Goal: Task Accomplishment & Management: Manage account settings

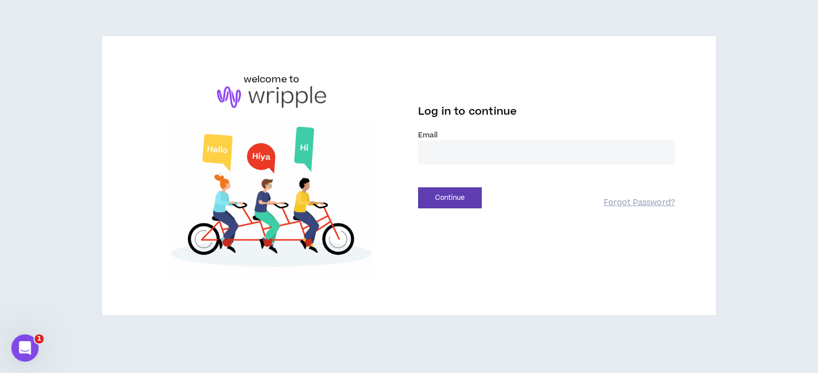
click at [444, 155] on input "email" at bounding box center [546, 152] width 257 height 24
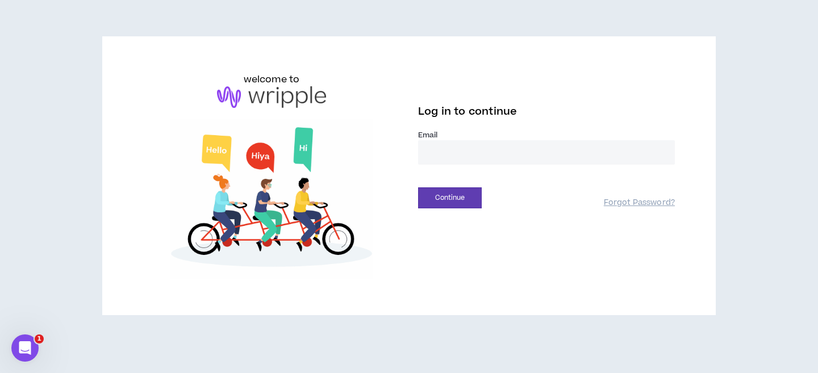
type input "**********"
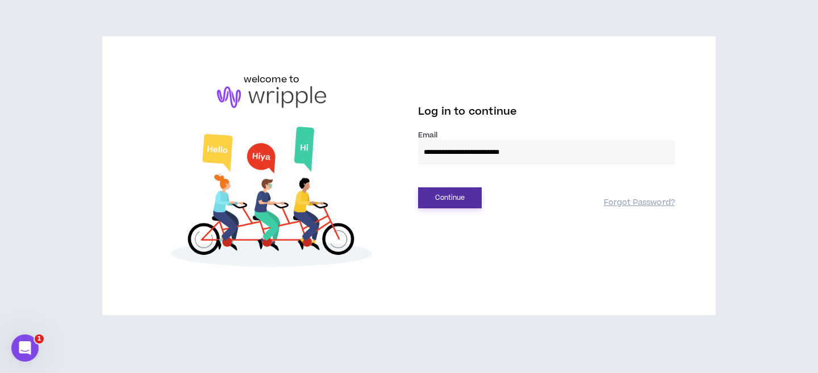
click at [465, 197] on button "Continue" at bounding box center [450, 198] width 64 height 21
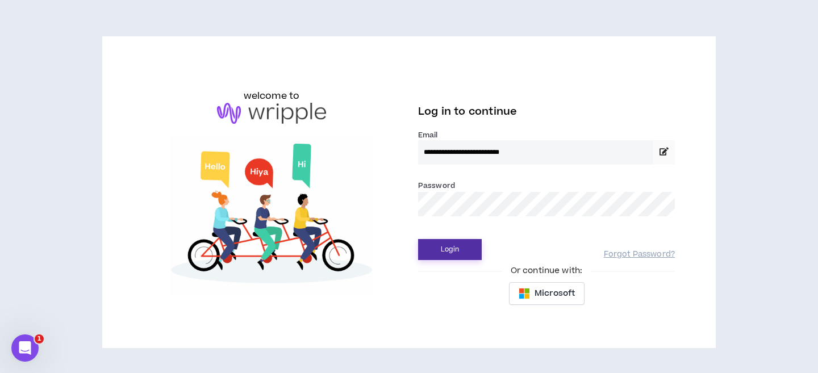
click at [448, 239] on button "Login" at bounding box center [450, 249] width 64 height 21
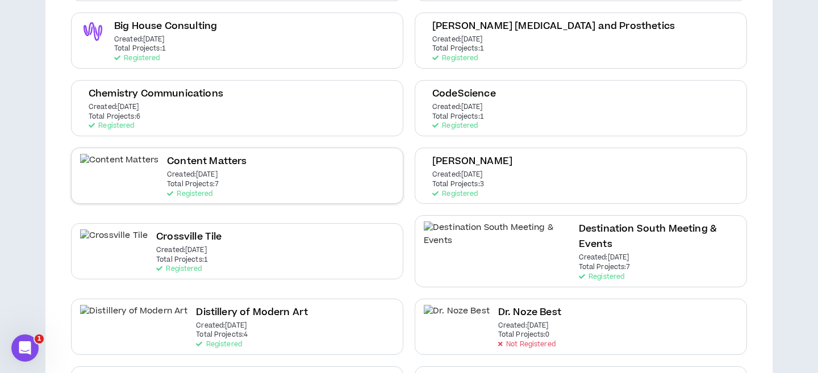
scroll to position [322, 0]
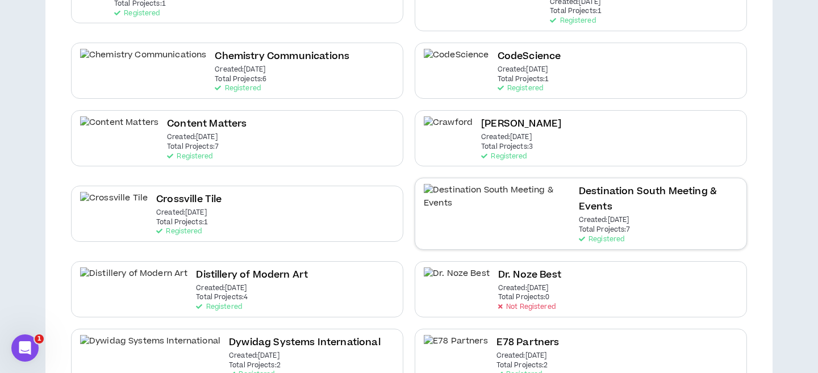
click at [579, 217] on p "Created: [DATE]" at bounding box center [604, 221] width 51 height 8
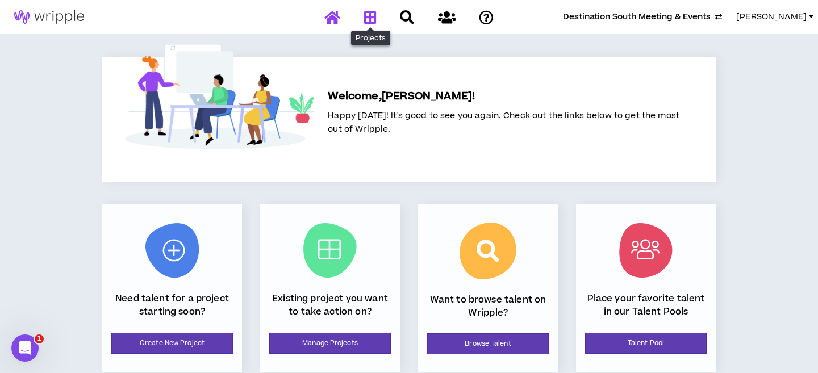
click at [373, 15] on icon at bounding box center [370, 17] width 13 height 14
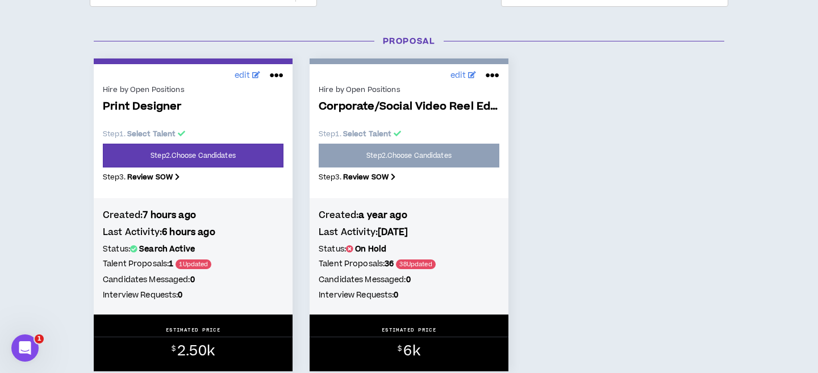
scroll to position [167, 0]
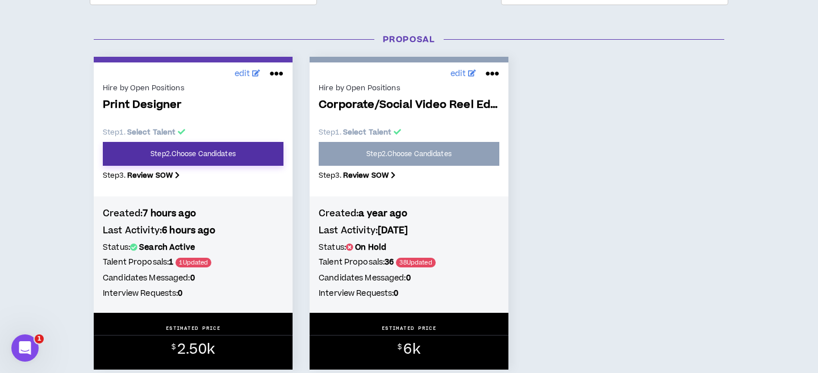
click at [197, 149] on link "Step 2 . Choose Candidates" at bounding box center [193, 154] width 181 height 24
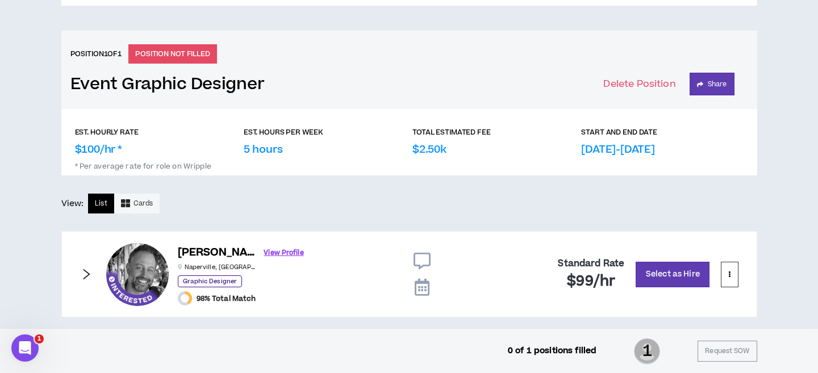
scroll to position [447, 0]
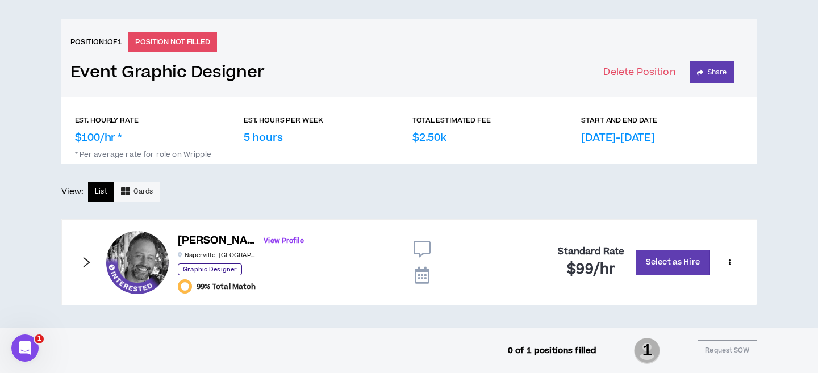
click at [85, 260] on icon "right" at bounding box center [86, 262] width 13 height 13
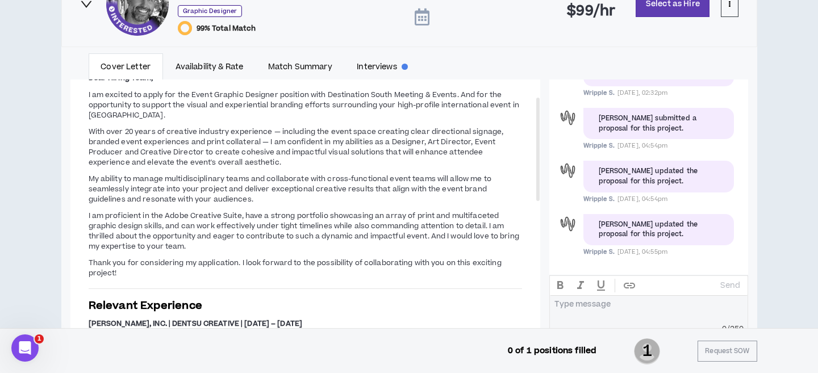
scroll to position [706, 0]
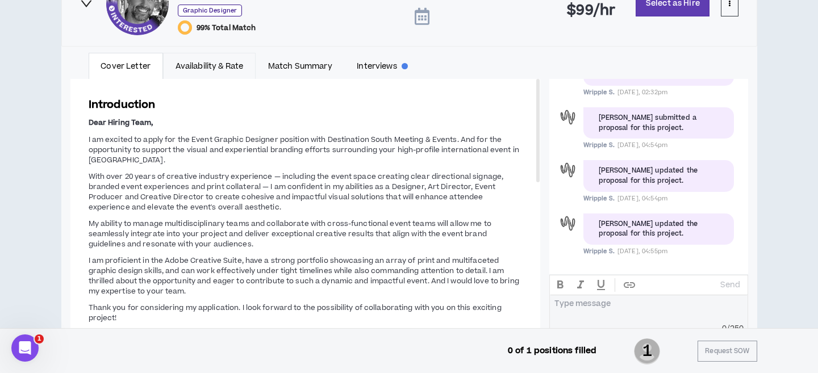
click at [207, 59] on link "Availability & Rate" at bounding box center [209, 66] width 93 height 26
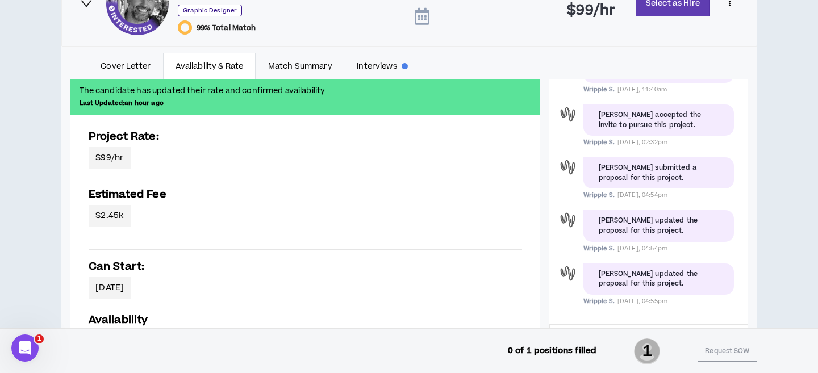
scroll to position [82, 0]
click at [301, 61] on link "Match Summary" at bounding box center [300, 66] width 89 height 26
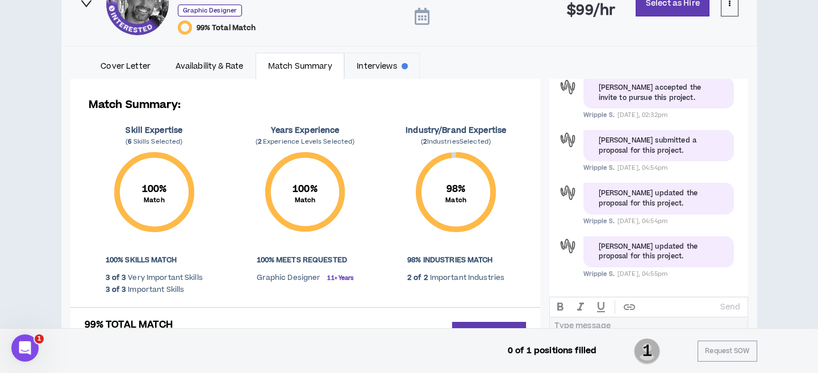
click at [384, 63] on link "Interviews" at bounding box center [382, 66] width 76 height 26
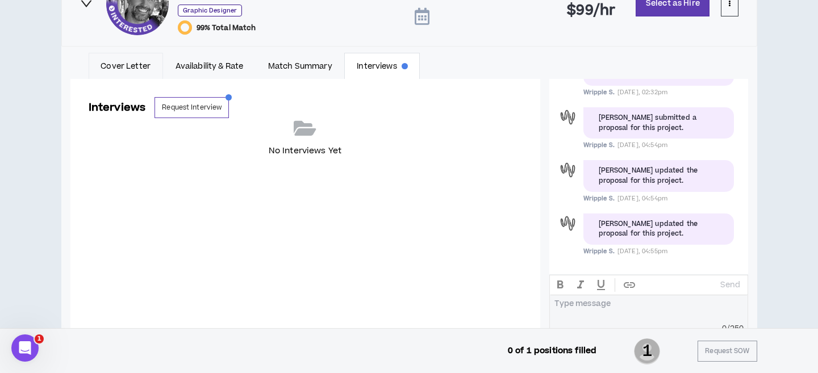
click at [103, 64] on link "Cover Letter" at bounding box center [126, 66] width 74 height 26
